Goal: Transaction & Acquisition: Purchase product/service

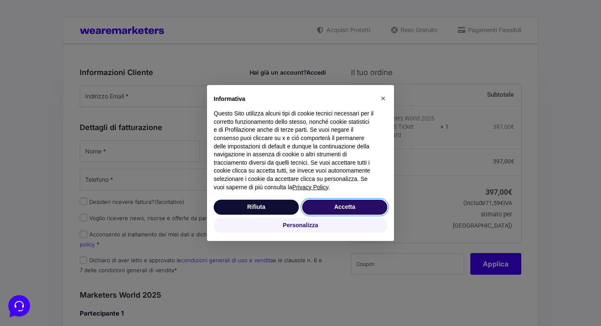
click at [345, 207] on button "Accetta" at bounding box center [344, 207] width 85 height 15
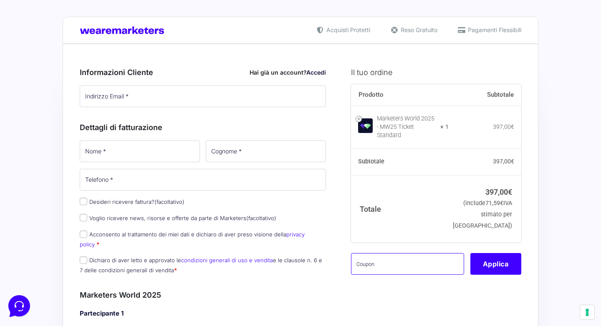
click at [364, 253] on input "text" at bounding box center [407, 264] width 113 height 22
type input "M"
click at [501, 267] on button "Applica" at bounding box center [495, 264] width 51 height 22
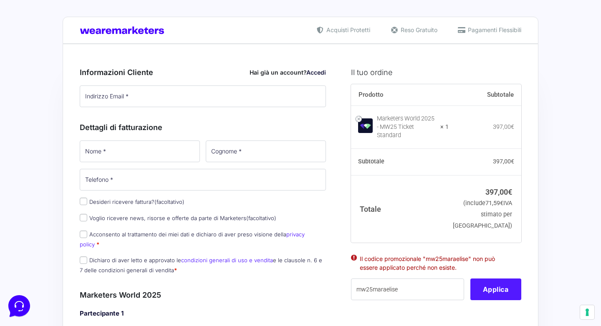
click at [499, 257] on li "Il codice promozionale "mw25maraelise" non può essere applicato perché non esis…" at bounding box center [436, 264] width 153 height 18
click at [403, 291] on input "mw25maraelise" at bounding box center [407, 290] width 113 height 22
click at [384, 282] on input "mw25maraelise" at bounding box center [407, 290] width 113 height 22
type input "mw25mariaelise"
click at [498, 281] on button "Applica" at bounding box center [495, 290] width 51 height 22
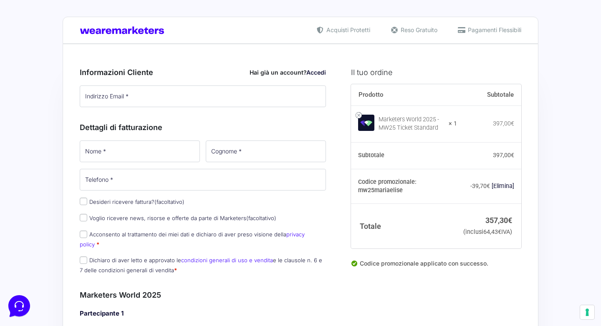
click at [318, 73] on link "Accedi" at bounding box center [316, 72] width 20 height 7
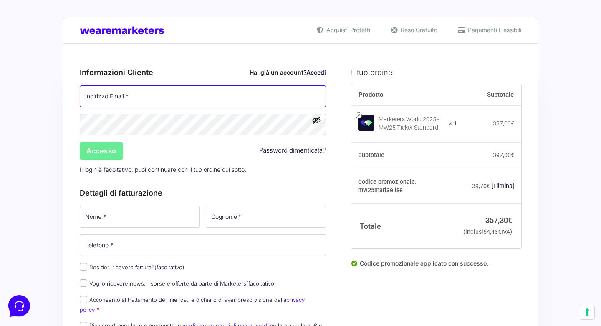
click at [192, 97] on input "Indirizzo Email *" at bounding box center [203, 97] width 246 height 22
type input "[EMAIL_ADDRESS][DOMAIN_NAME]"
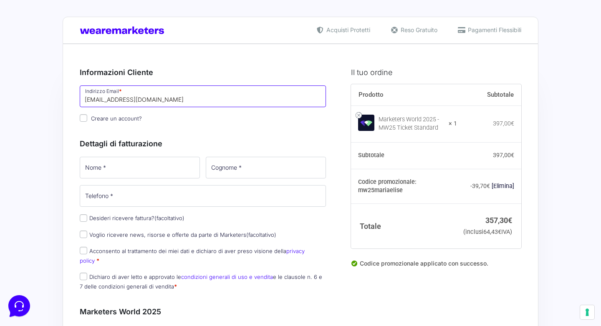
click at [182, 105] on input "[EMAIL_ADDRESS][DOMAIN_NAME]" at bounding box center [203, 97] width 246 height 22
click at [160, 155] on div "Dettagli di fatturazione Nome * Cognome * Telefono * Desideri ricevere fattura?…" at bounding box center [203, 213] width 246 height 168
click at [156, 168] on input "Nome *" at bounding box center [140, 168] width 120 height 22
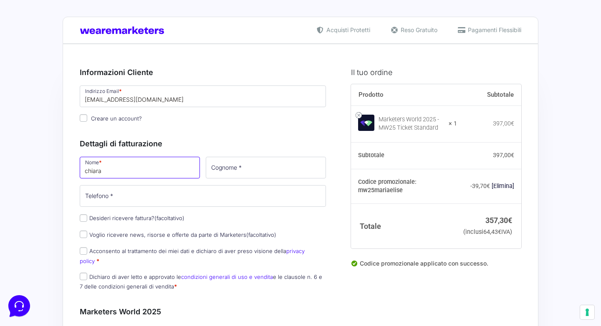
type input "chiara"
click at [245, 161] on input "Cognome *" at bounding box center [266, 168] width 120 height 22
type input "distratis"
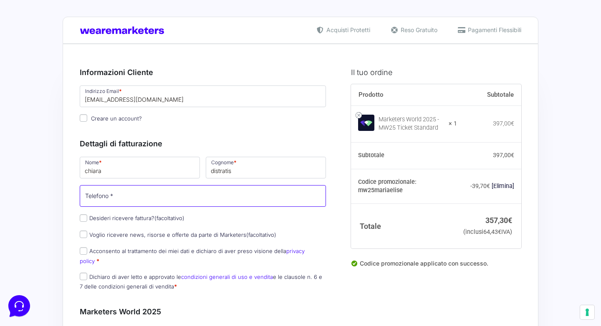
click at [158, 198] on input "Telefono *" at bounding box center [203, 196] width 246 height 22
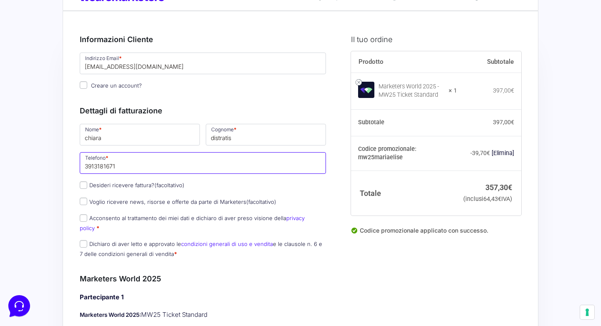
scroll to position [35, 0]
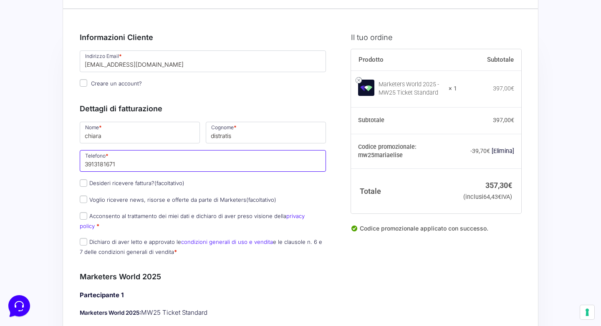
type input "3913181671"
click at [159, 182] on span "(facoltativo)" at bounding box center [169, 183] width 30 height 7
click at [87, 182] on input "Desideri ricevere fattura? (facoltativo)" at bounding box center [84, 183] width 8 height 8
checkbox input "true"
select select "IT"
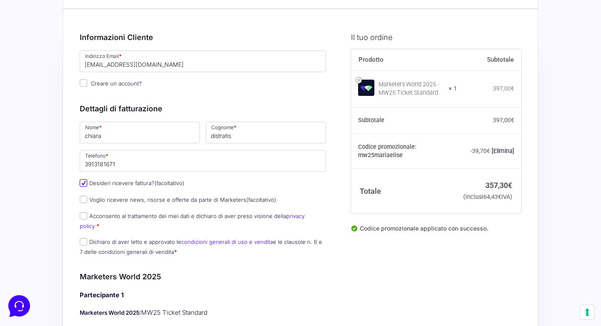
type input "0000000"
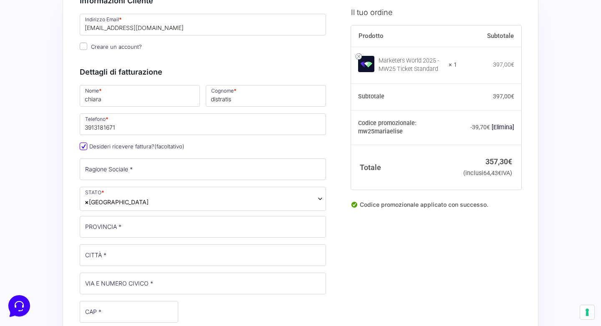
scroll to position [71, 0]
click at [82, 147] on input "Desideri ricevere fattura? (facoltativo)" at bounding box center [84, 147] width 8 height 8
checkbox input "false"
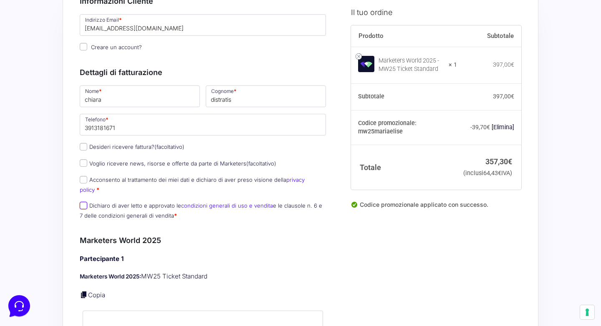
click at [83, 202] on input "Dichiaro di aver letto e approvato le condizioni generali di uso e vendita e le…" at bounding box center [84, 206] width 8 height 8
checkbox input "true"
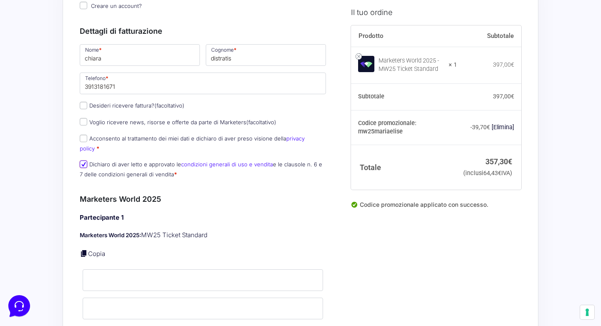
scroll to position [112, 0]
click at [88, 58] on input "chiara" at bounding box center [140, 56] width 120 height 22
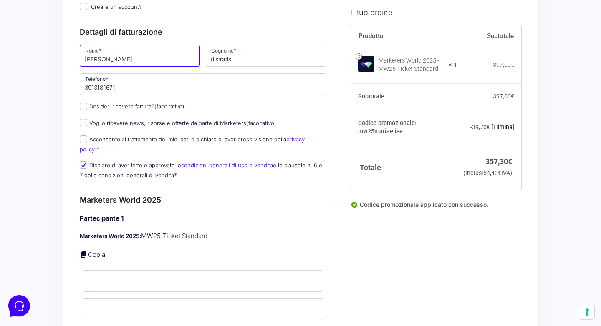
type input "[PERSON_NAME]"
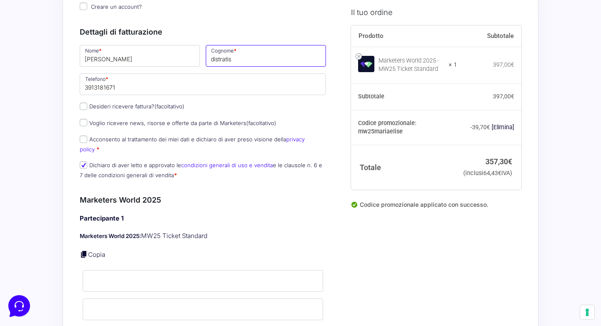
click at [212, 58] on input "distratis" at bounding box center [266, 56] width 120 height 22
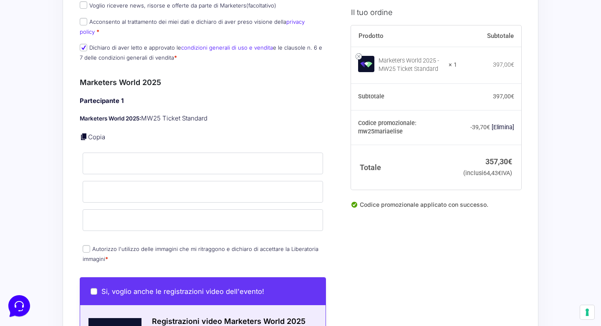
scroll to position [237, 0]
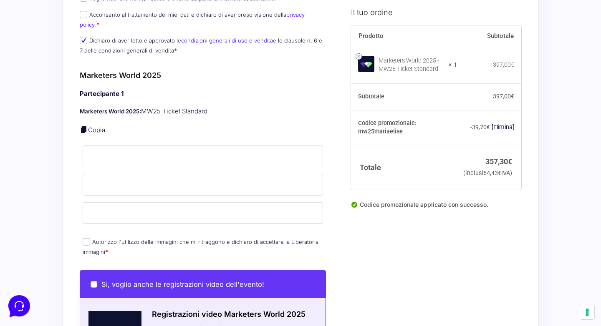
type input "Distratis"
click at [185, 147] on input "Nome *" at bounding box center [203, 157] width 240 height 22
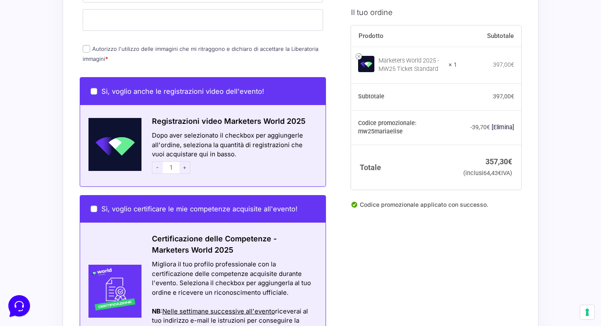
scroll to position [446, 0]
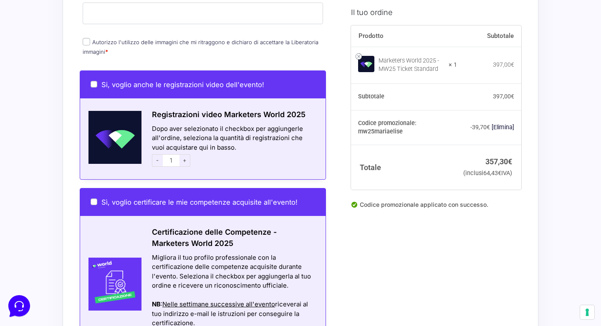
click at [89, 38] on input "Autorizzo l'utilizzo delle immagini che mi ritraggono e dichiaro di accettare l…" at bounding box center [87, 42] width 8 height 8
checkbox input "true"
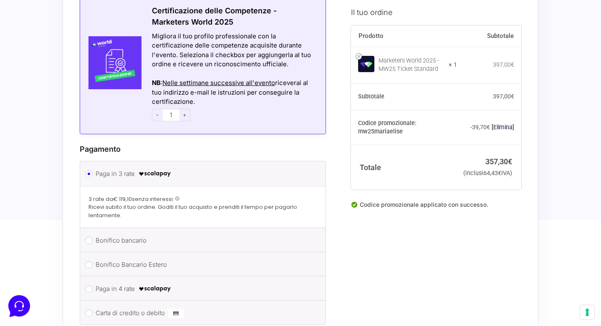
scroll to position [690, 0]
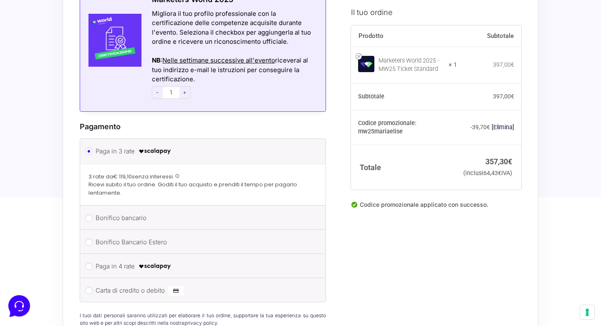
click at [135, 265] on label "Paga in 4 rate" at bounding box center [202, 266] width 212 height 13
click at [93, 265] on input "Paga in 4 rate" at bounding box center [89, 267] width 8 height 8
radio input "true"
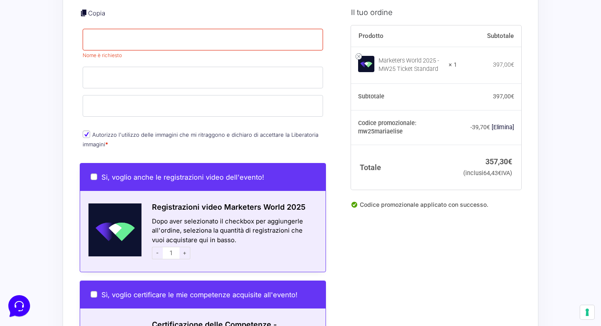
scroll to position [209, 0]
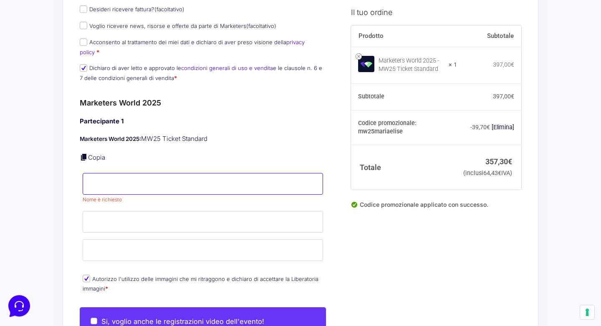
click at [151, 173] on input "Nome *" at bounding box center [203, 184] width 240 height 22
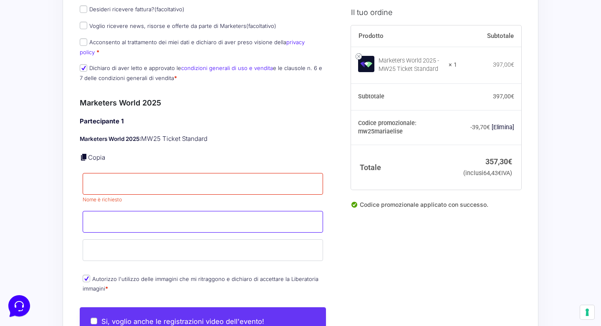
click at [142, 211] on input "Cognome *" at bounding box center [203, 222] width 240 height 22
type input "s"
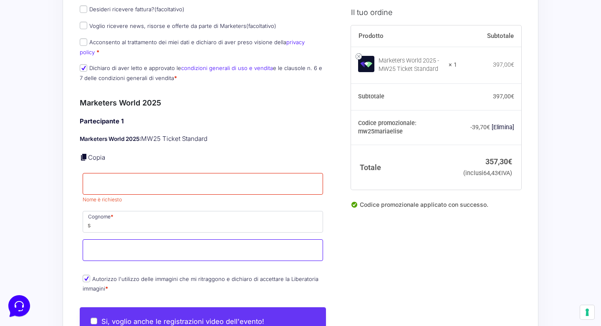
click at [135, 240] on input "Email *" at bounding box center [203, 251] width 240 height 22
type input "s"
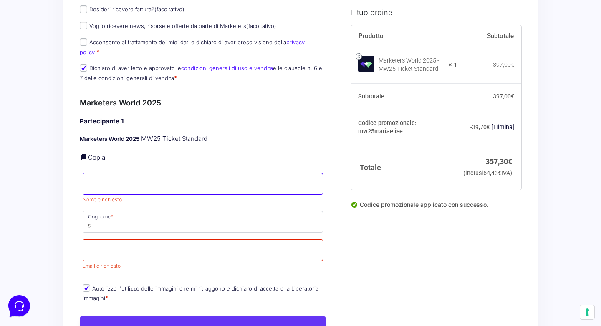
click at [106, 173] on input "Nome *" at bounding box center [203, 184] width 240 height 22
type input "[PERSON_NAME]"
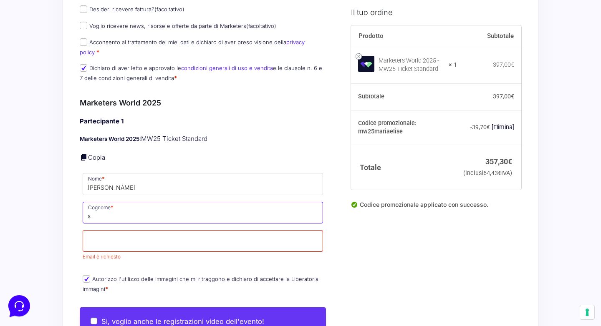
drag, startPoint x: 100, startPoint y: 216, endPoint x: 60, endPoint y: 214, distance: 40.1
type input "Distratis"
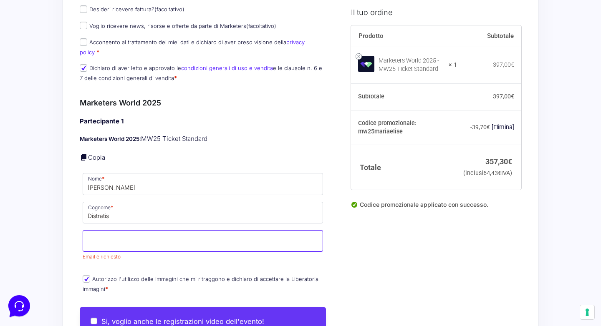
click at [96, 230] on input "Email *" at bounding box center [203, 241] width 240 height 22
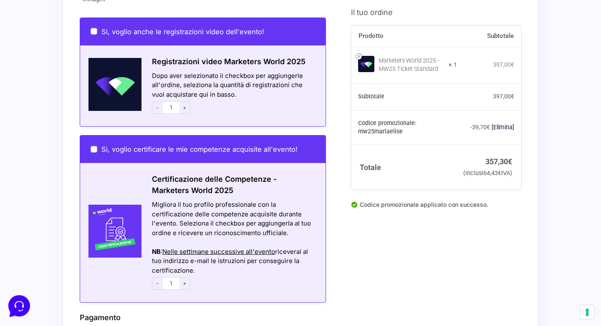
scroll to position [500, 0]
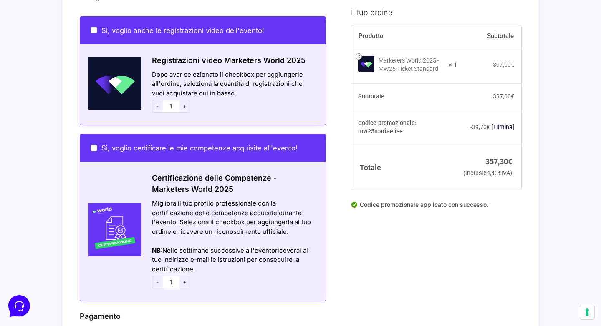
type input "[EMAIL_ADDRESS][DOMAIN_NAME]"
click at [94, 145] on div "Sì, voglio certificare le mie competenze acquisite all'evento!" at bounding box center [202, 148] width 245 height 28
click at [95, 144] on input "Sì, voglio certificare le mie competenze acquisite all'evento!" at bounding box center [94, 147] width 7 height 7
checkbox input "true"
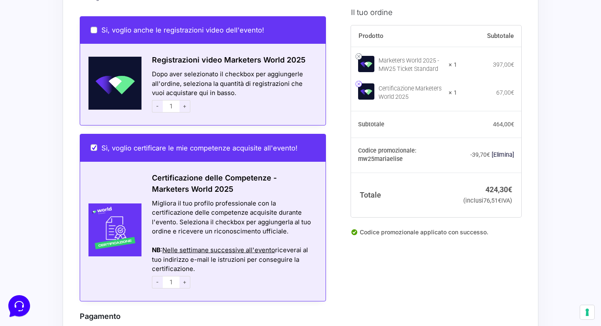
click at [360, 84] on link at bounding box center [359, 84] width 6 height 6
checkbox input "false"
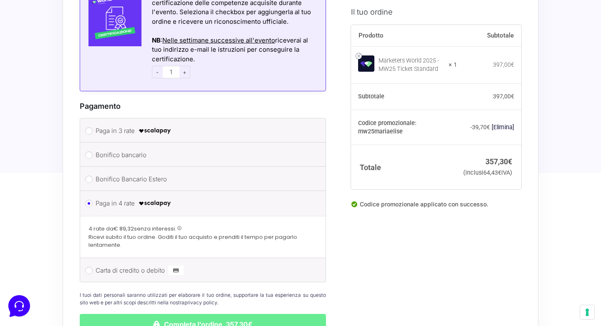
scroll to position [736, 0]
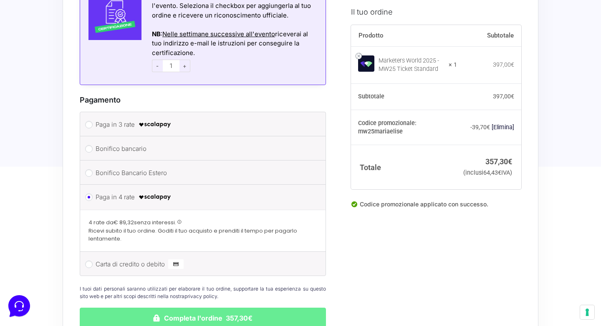
click at [210, 119] on label "Paga in 3 rate" at bounding box center [202, 125] width 212 height 13
click at [93, 121] on input "Paga in 3 rate" at bounding box center [89, 125] width 8 height 8
radio input "true"
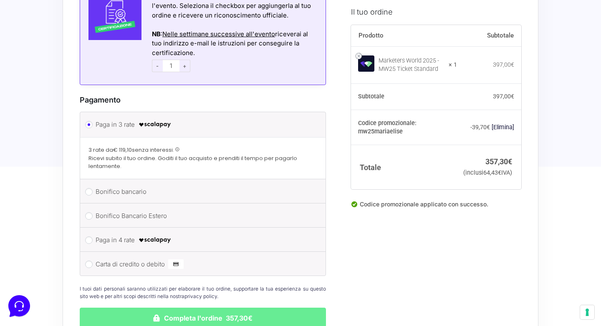
click at [187, 237] on label "Paga in 4 rate" at bounding box center [202, 240] width 212 height 13
click at [93, 237] on input "Paga in 4 rate" at bounding box center [89, 241] width 8 height 8
radio input "true"
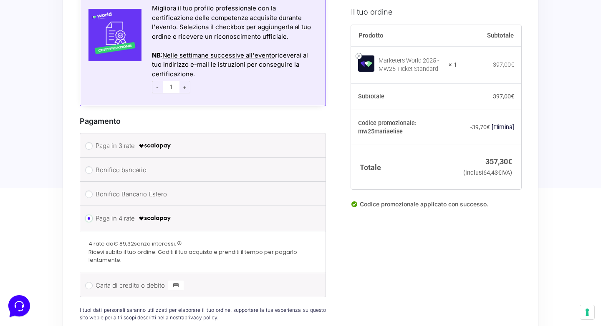
scroll to position [697, 0]
